Goal: Transaction & Acquisition: Book appointment/travel/reservation

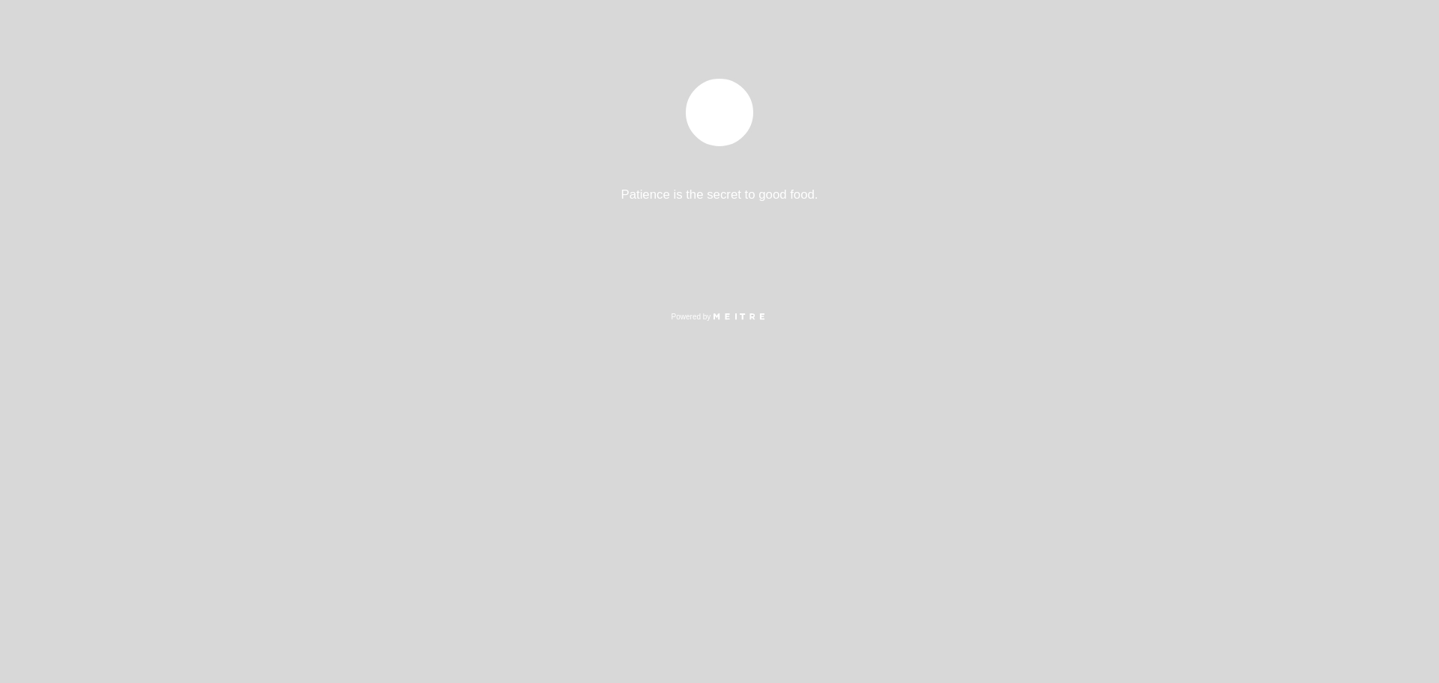
select select "es"
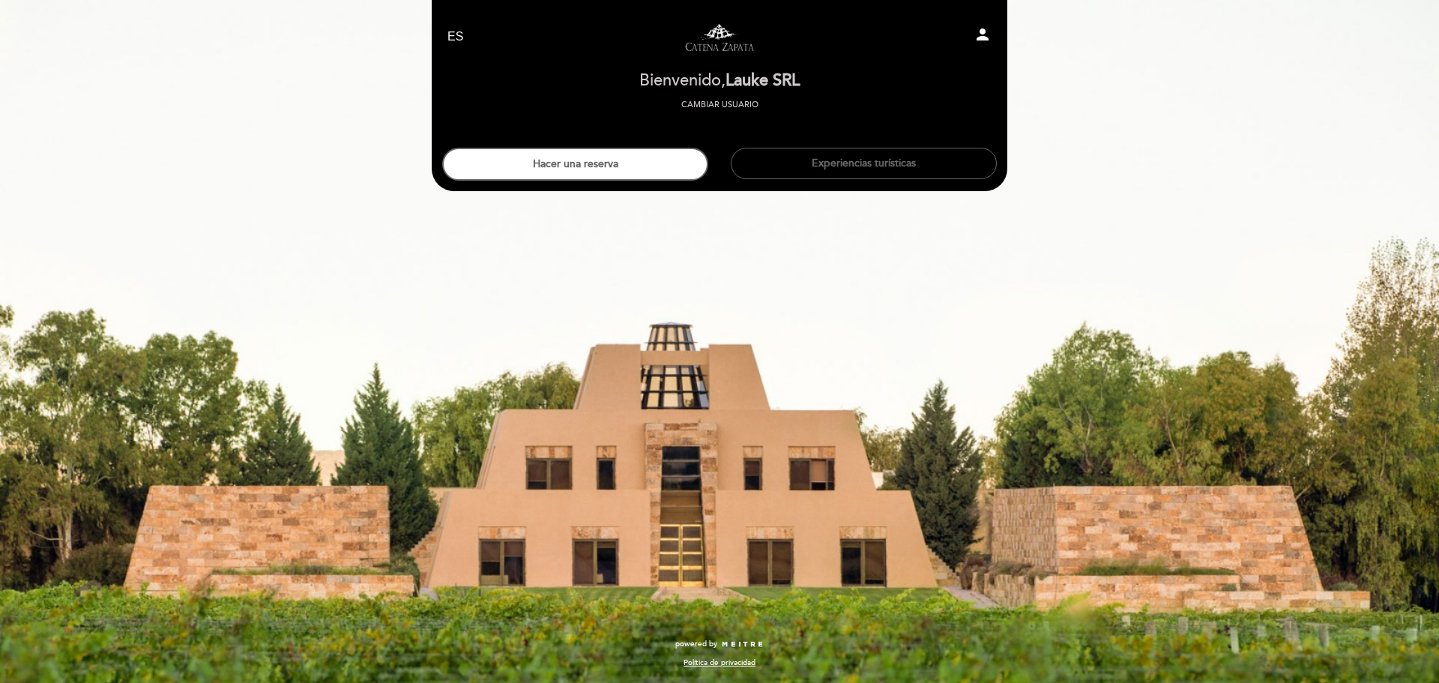
drag, startPoint x: 676, startPoint y: 190, endPoint x: 665, endPoint y: 181, distance: 13.9
click at [675, 190] on header "EN ES PT Visitas y degustaciones en La Pirámide person [GEOGRAPHIC_DATA] Bienve…" at bounding box center [720, 95] width 576 height 191
click at [663, 181] on header "EN ES PT Visitas y degustaciones en La Pirámide person [GEOGRAPHIC_DATA] Bienve…" at bounding box center [720, 95] width 576 height 191
click at [657, 176] on button "Hacer una reserva" at bounding box center [575, 164] width 266 height 33
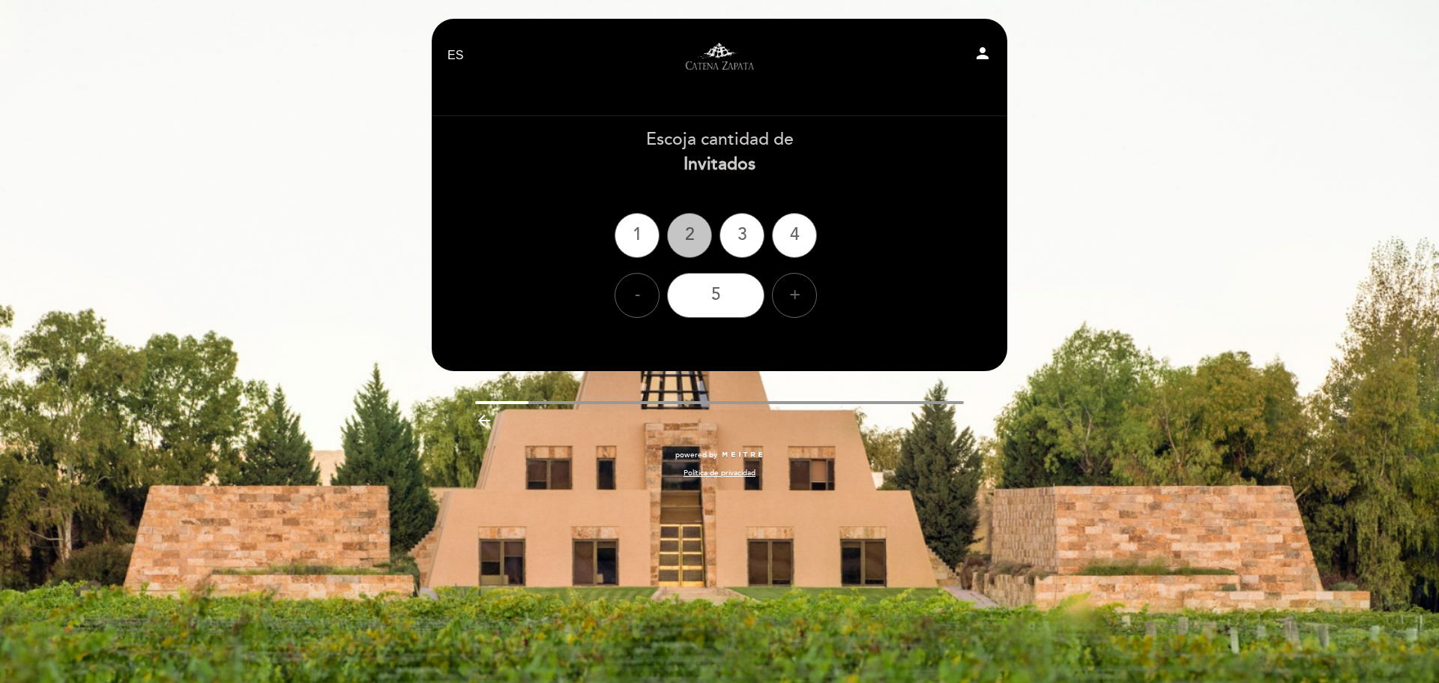
click at [692, 244] on div "2" at bounding box center [689, 235] width 45 height 45
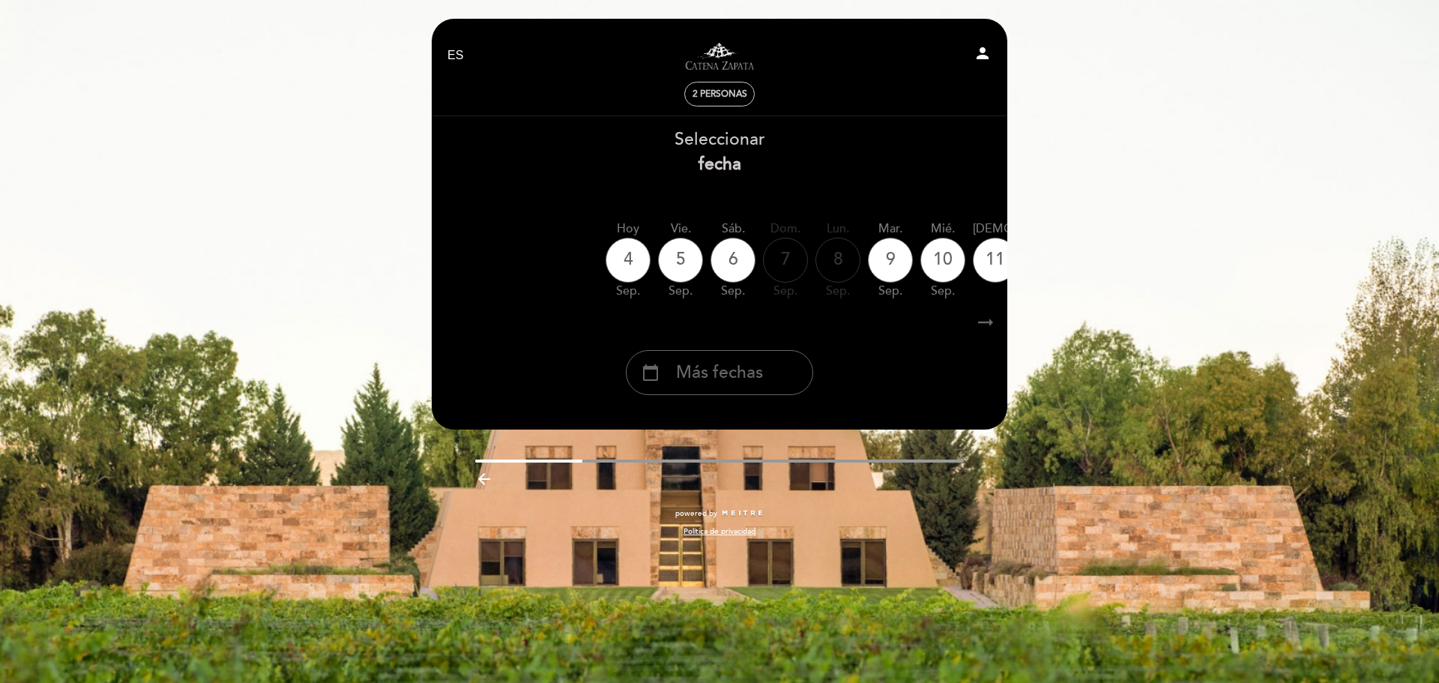
drag, startPoint x: 744, startPoint y: 339, endPoint x: 746, endPoint y: 348, distance: 9.1
click at [744, 341] on div "Seleccionar fecha [DATE] [DATE] [DATE] [DATE] [DATE] [DATE] [DATE] [DATE] jue. …" at bounding box center [719, 261] width 577 height 268
click at [769, 383] on div "calendar_today Más fechas" at bounding box center [719, 372] width 187 height 45
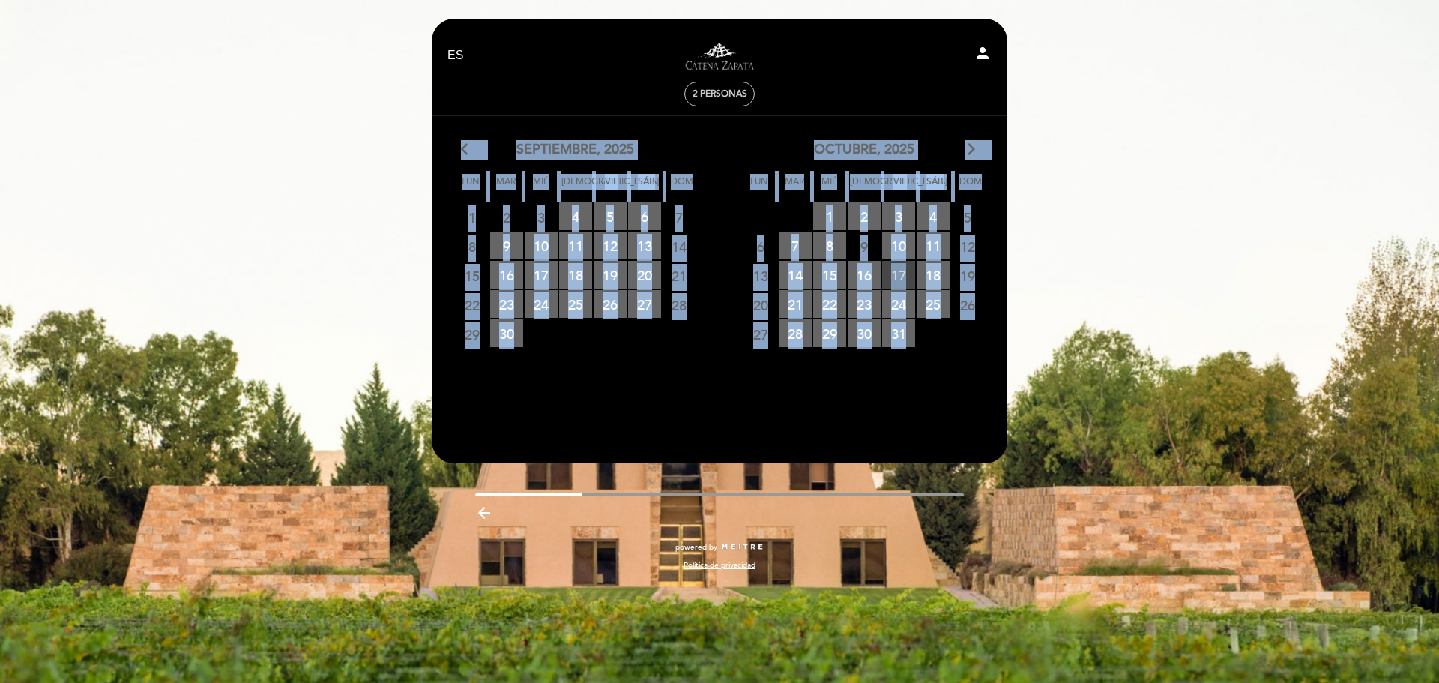
click at [885, 268] on span "17 RESERVAS DISPONIBLES" at bounding box center [898, 275] width 33 height 28
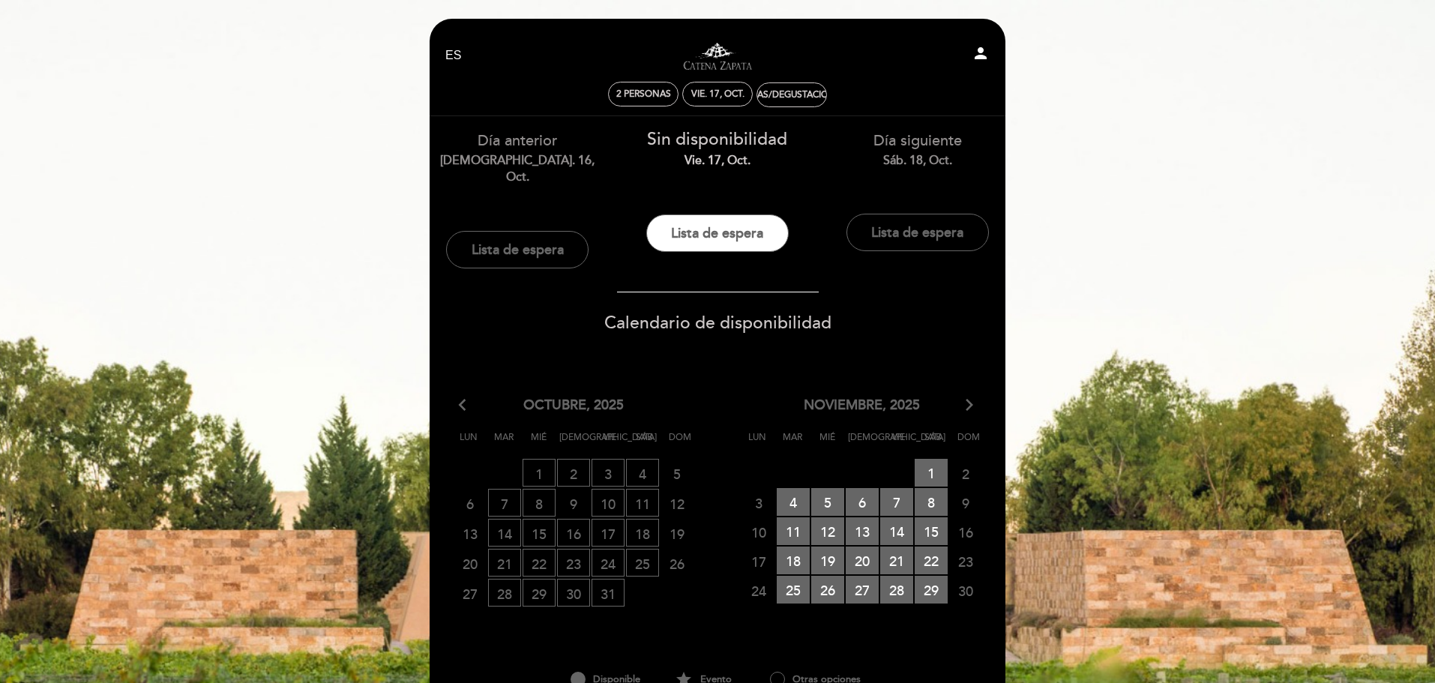
click at [574, 489] on span "9 CERRADO" at bounding box center [573, 503] width 33 height 28
